Goal: Find specific page/section

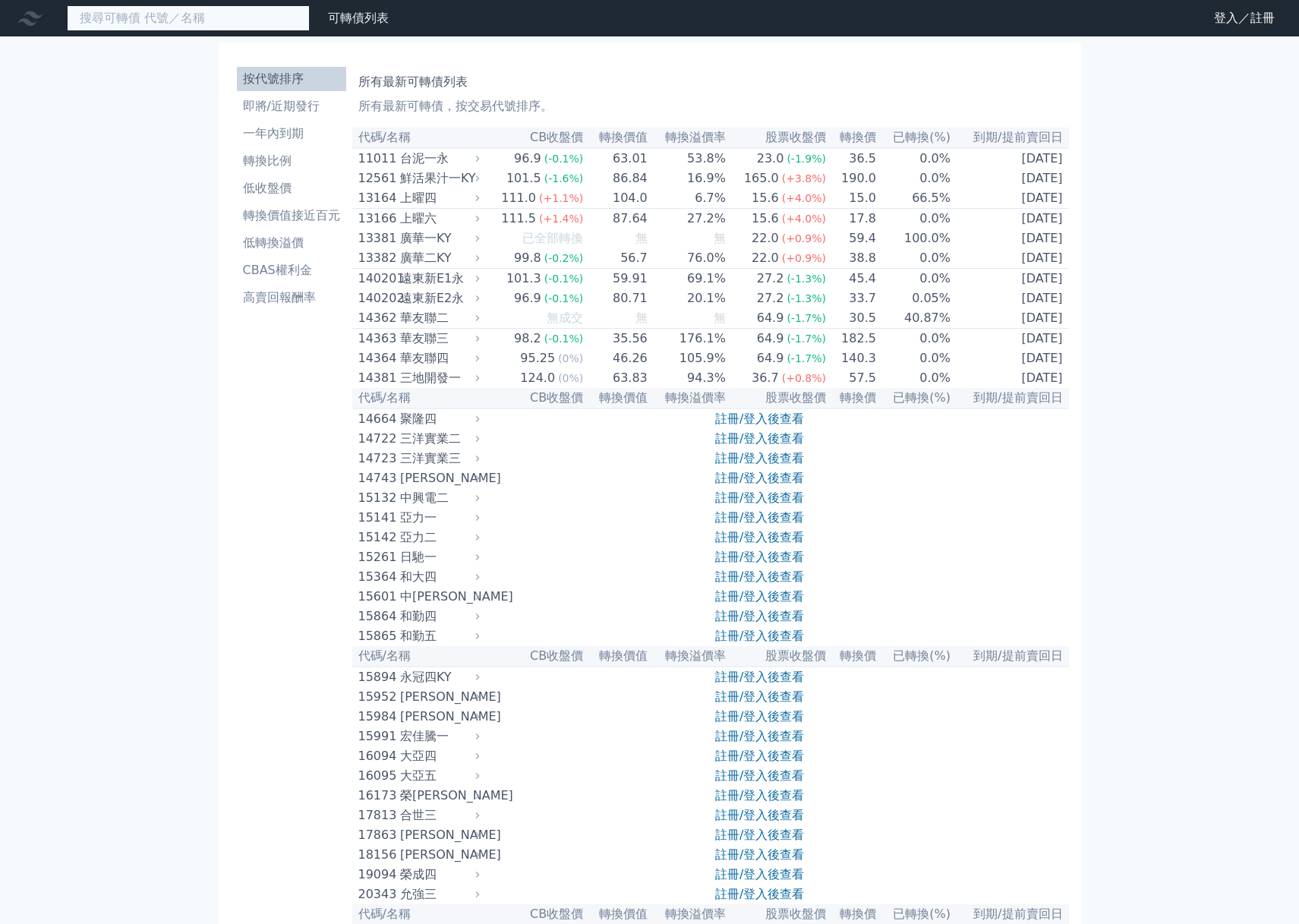
click at [164, 25] on input at bounding box center [188, 18] width 243 height 26
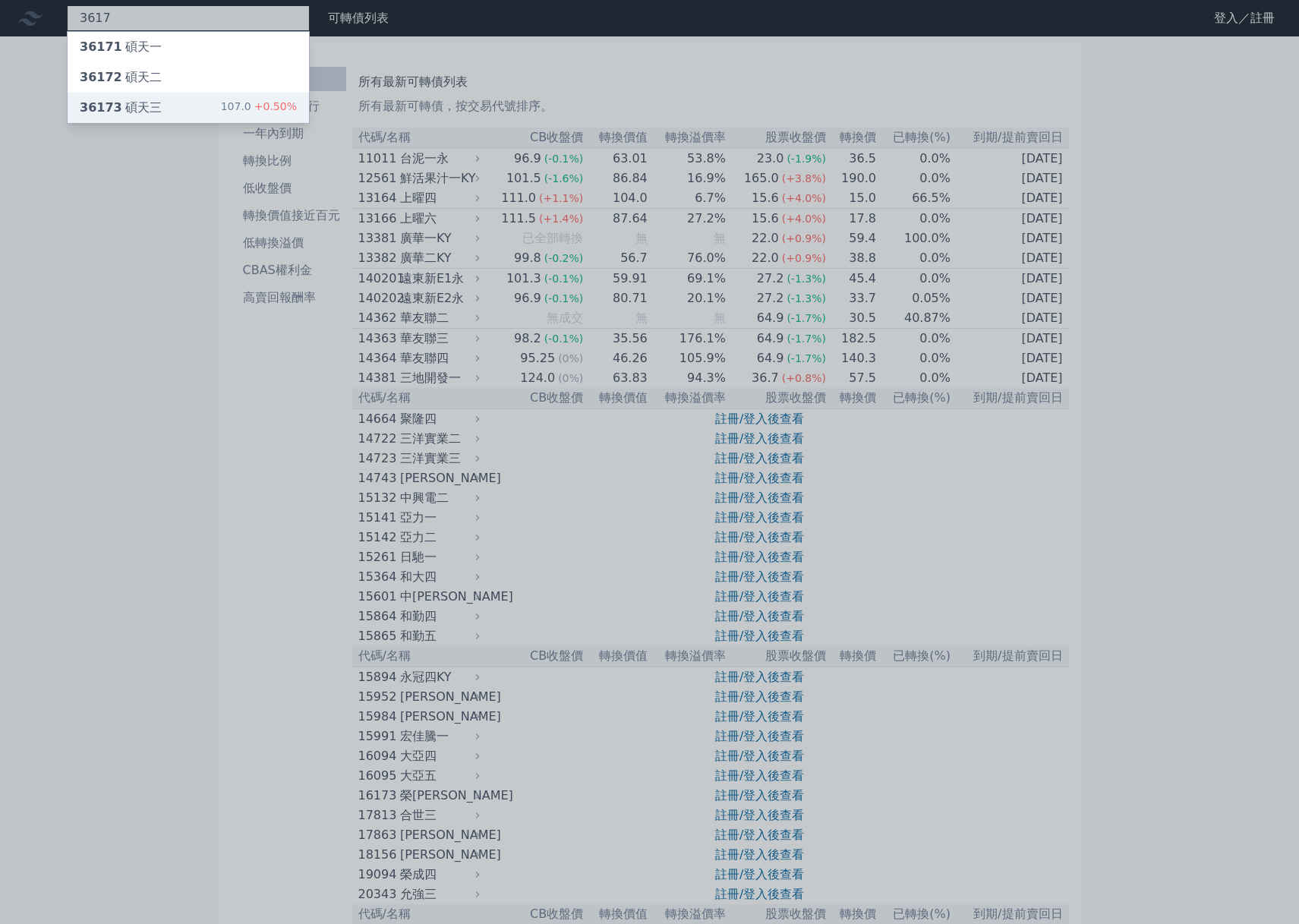
type input "3617"
click at [136, 100] on div "36173 碩天三" at bounding box center [120, 108] width 82 height 18
